Goal: Transaction & Acquisition: Subscribe to service/newsletter

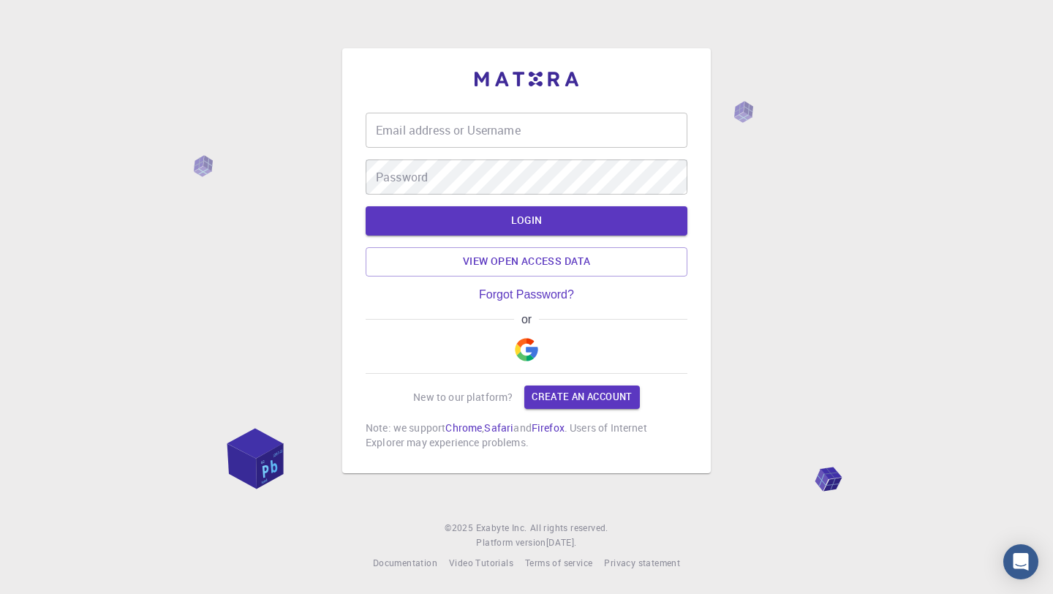
click at [547, 130] on input "Email address or Username" at bounding box center [527, 130] width 322 height 35
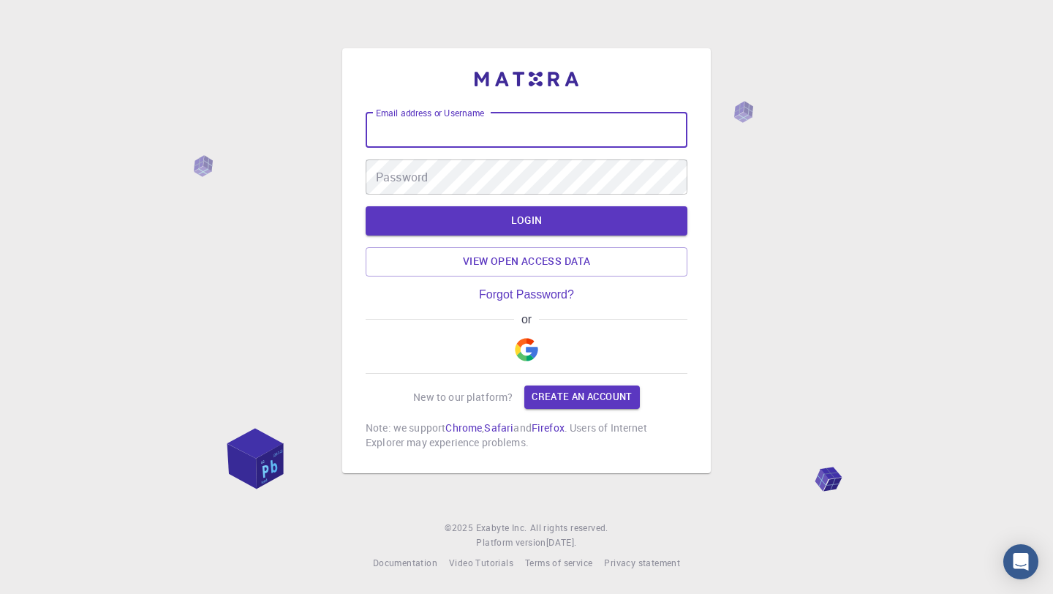
click at [530, 364] on button "button" at bounding box center [526, 349] width 35 height 47
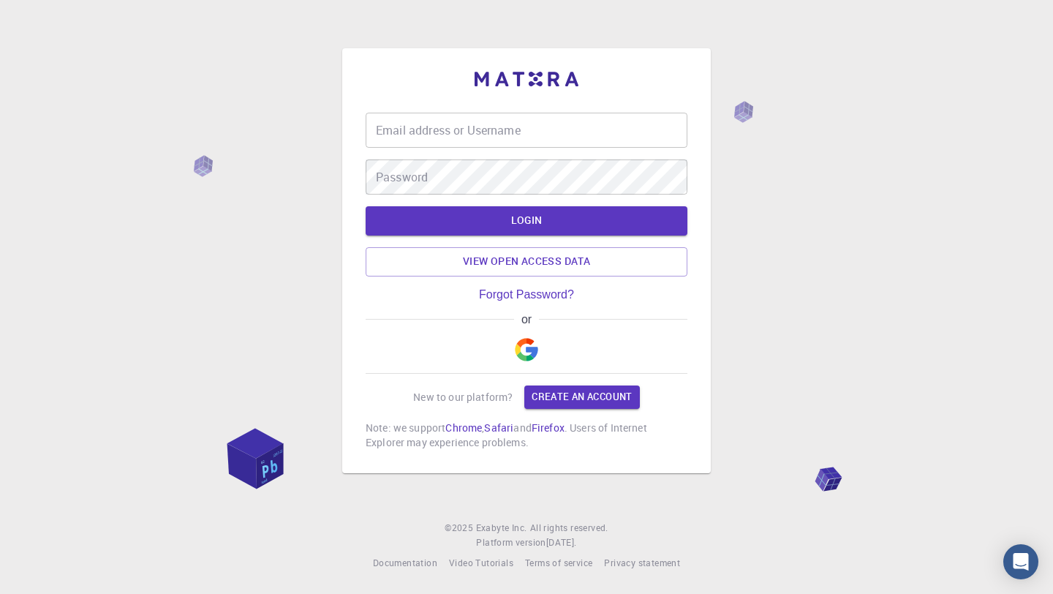
click at [529, 142] on input "Email address or Username" at bounding box center [527, 130] width 322 height 35
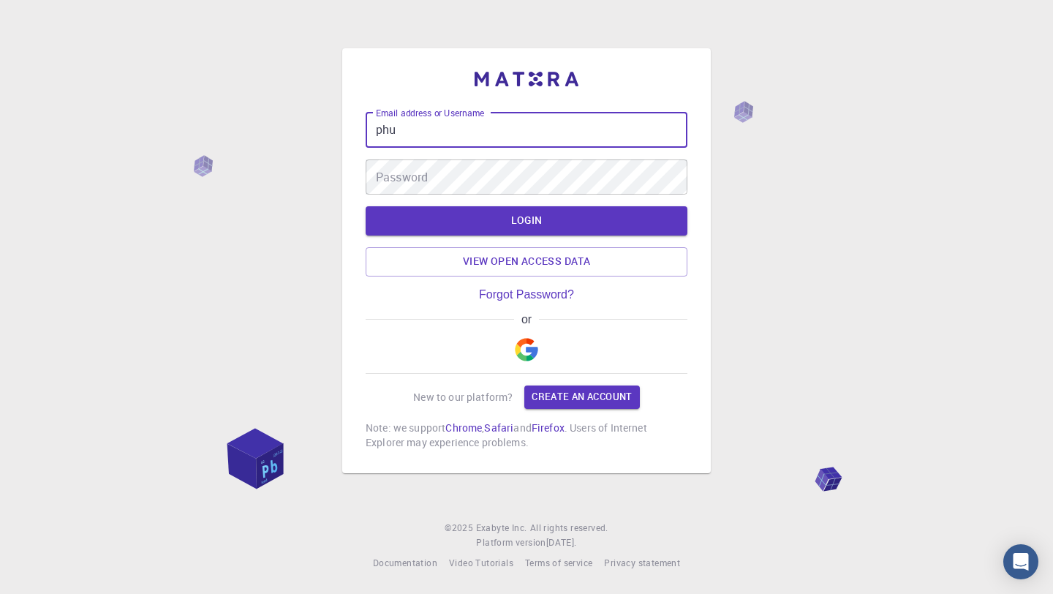
type input "phu"
click at [525, 361] on button "button" at bounding box center [526, 349] width 35 height 47
